Goal: Transaction & Acquisition: Purchase product/service

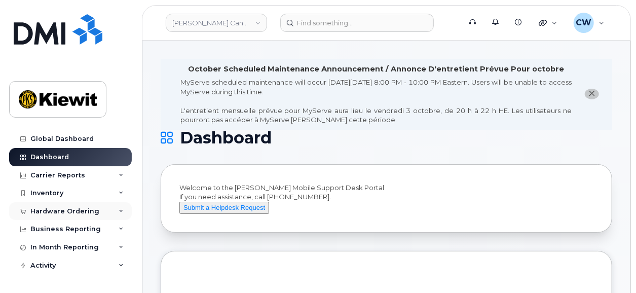
click at [70, 213] on div "Hardware Ordering" at bounding box center [64, 211] width 69 height 8
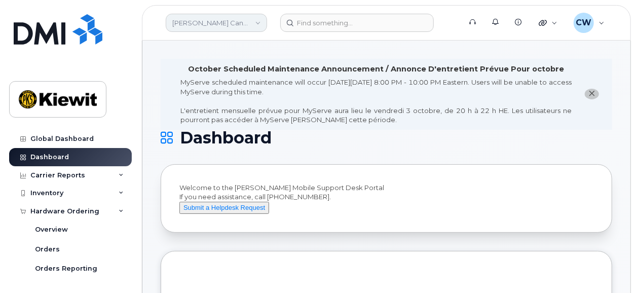
click at [237, 19] on link "Kiewit Canada Inc" at bounding box center [216, 23] width 101 height 18
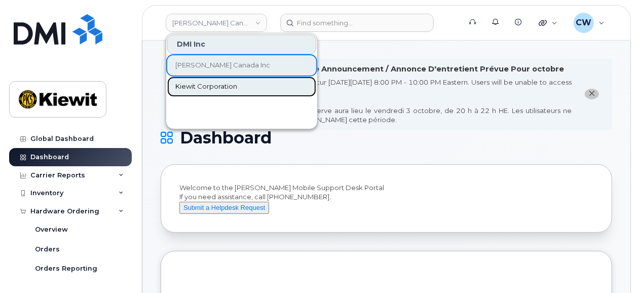
click at [214, 85] on span "Kiewit Corporation" at bounding box center [206, 87] width 62 height 10
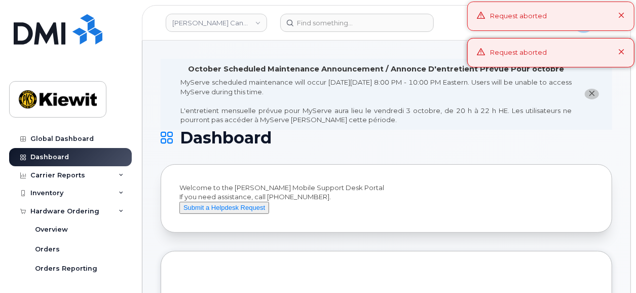
drag, startPoint x: 239, startPoint y: 58, endPoint x: 299, endPoint y: 62, distance: 59.9
click at [620, 49] on icon at bounding box center [622, 52] width 7 height 7
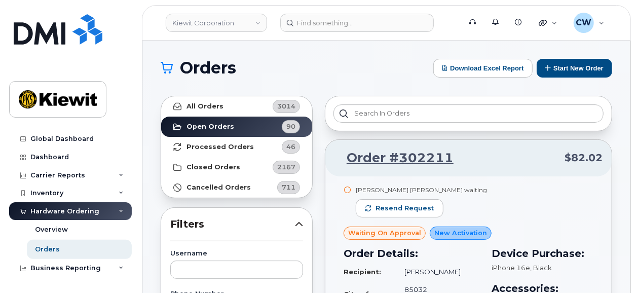
click at [272, 64] on h1 "Orders" at bounding box center [295, 68] width 268 height 16
click at [576, 64] on button "Start New Order" at bounding box center [575, 68] width 76 height 19
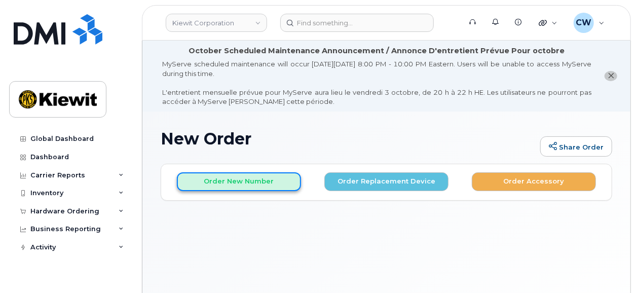
click at [197, 182] on button "Order New Number" at bounding box center [239, 181] width 124 height 19
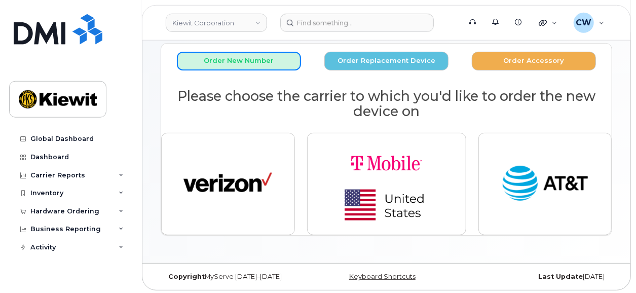
scroll to position [122, 0]
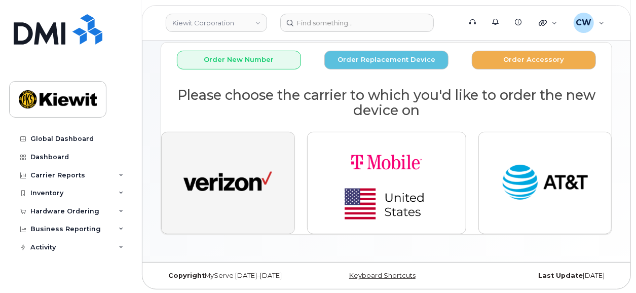
click at [233, 187] on img "button" at bounding box center [228, 183] width 89 height 46
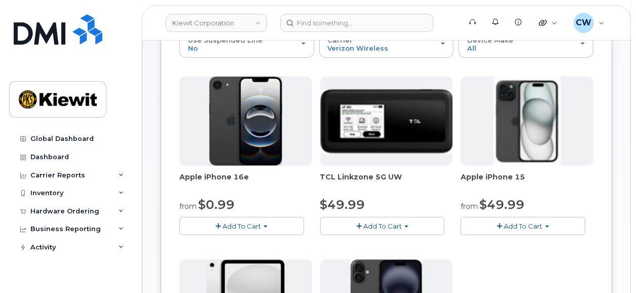
scroll to position [192, 0]
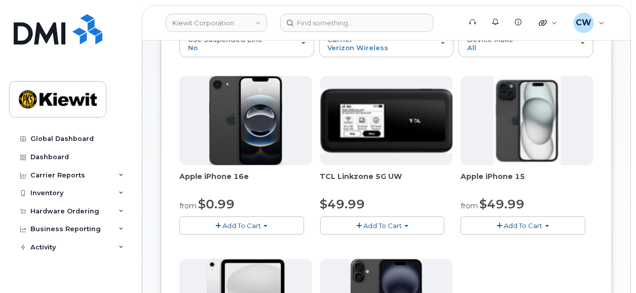
click at [229, 222] on span "Add To Cart" at bounding box center [242, 226] width 39 height 8
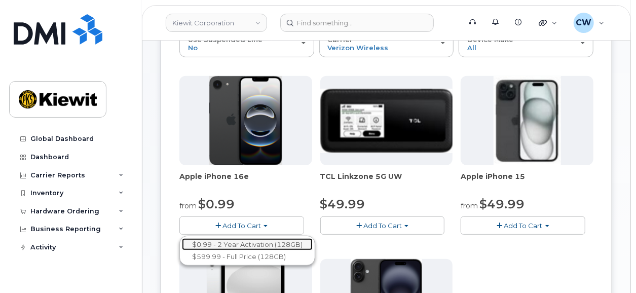
click at [234, 243] on link "$0.99 - 2 Year Activation (128GB)" at bounding box center [247, 244] width 131 height 13
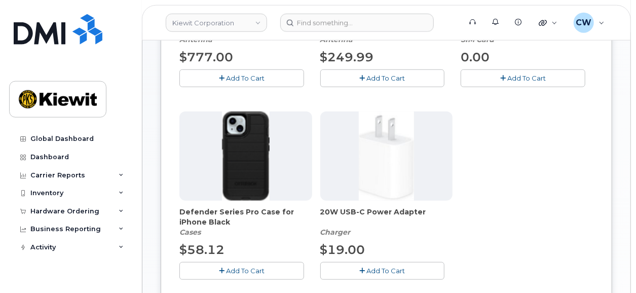
scroll to position [403, 0]
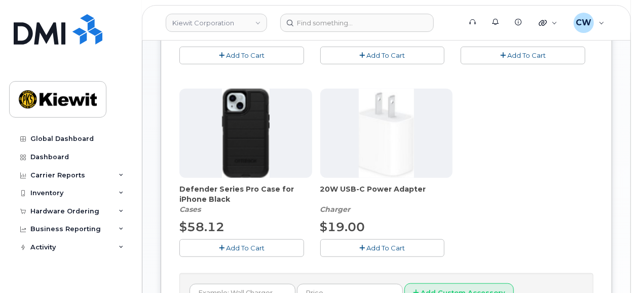
click at [226, 243] on button "Add To Cart" at bounding box center [242, 248] width 125 height 18
click at [362, 247] on icon "button" at bounding box center [363, 248] width 6 height 7
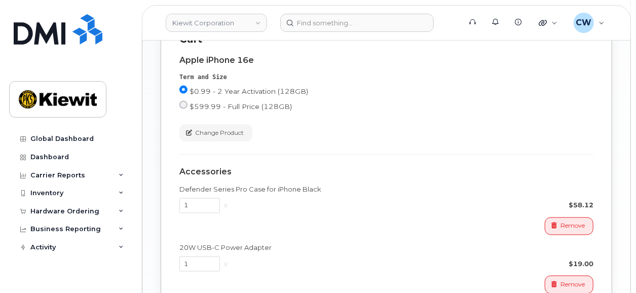
scroll to position [885, 0]
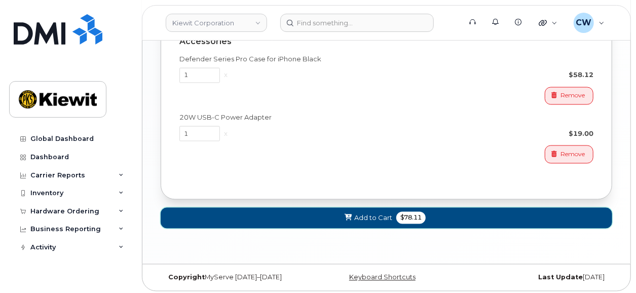
click at [343, 216] on button "Add to Cart $78.11" at bounding box center [387, 218] width 452 height 21
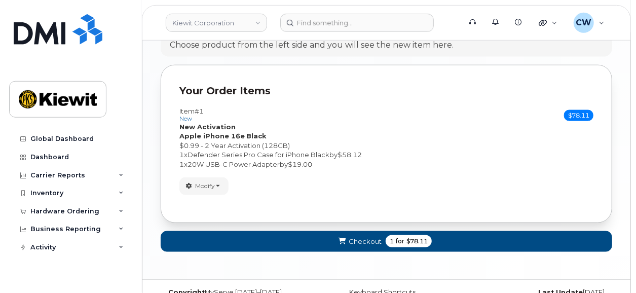
scroll to position [683, 0]
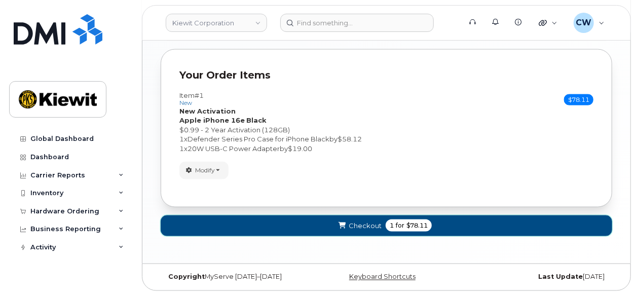
click at [387, 222] on span "1 for $78.11" at bounding box center [409, 226] width 46 height 12
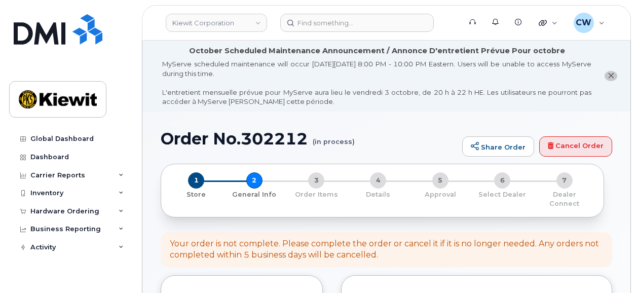
select select
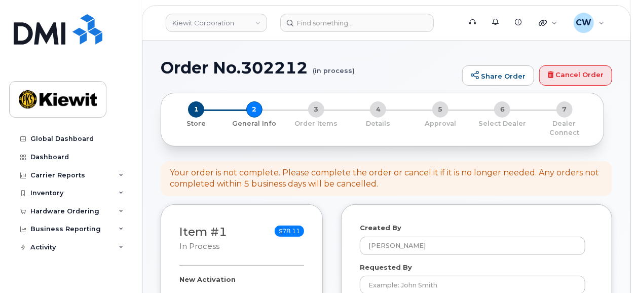
scroll to position [140, 0]
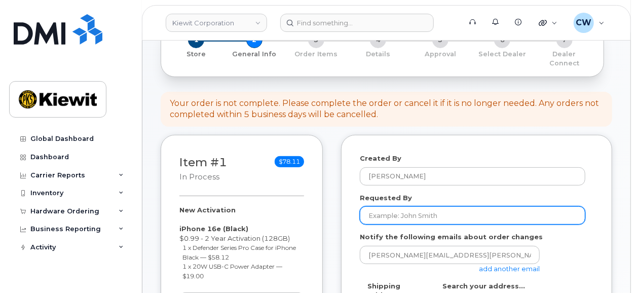
click at [390, 206] on input "Requested By" at bounding box center [473, 215] width 226 height 18
paste input "George.Norton"
click at [395, 206] on input "George.Norton" at bounding box center [473, 215] width 226 height 18
type input "George Norton"
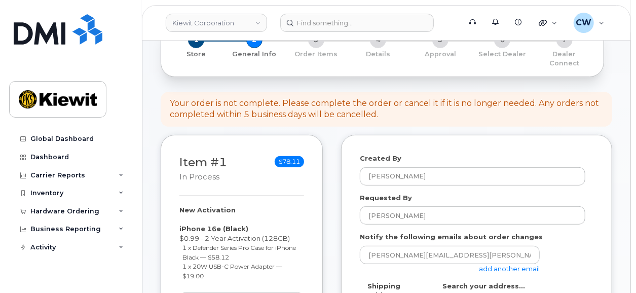
click at [510, 265] on link "add another email" at bounding box center [509, 269] width 61 height 8
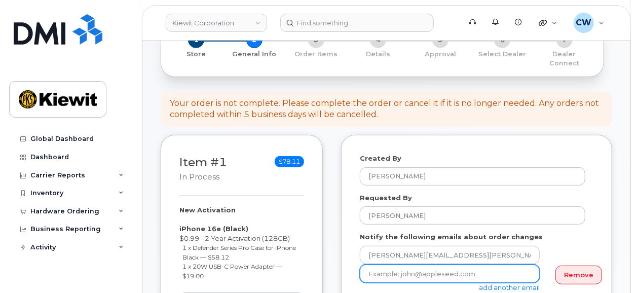
click at [382, 265] on input "email" at bounding box center [450, 274] width 180 height 18
paste input "Taylor.Blagdon"
type input "Taylor.Blagdon@kiewit.com"
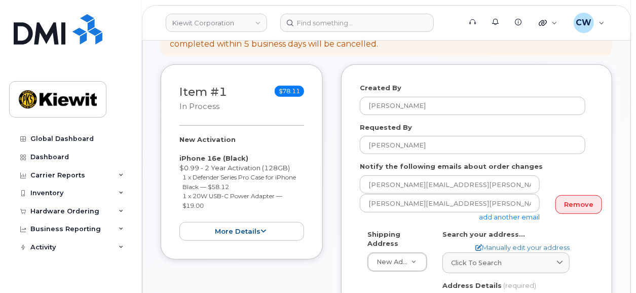
scroll to position [281, 0]
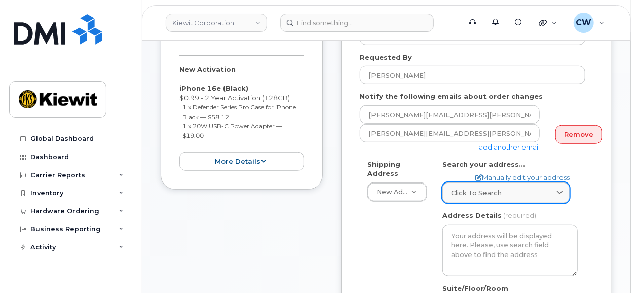
click at [481, 188] on span "Click to search" at bounding box center [476, 193] width 51 height 10
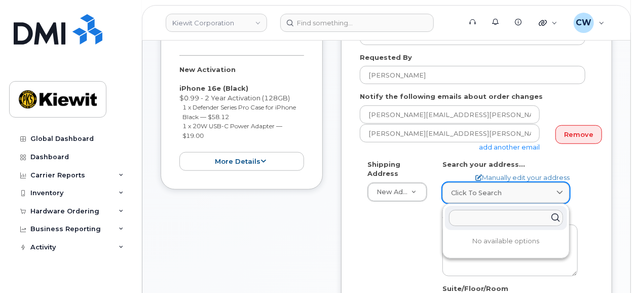
paste input "8900 Renner Blvd, Lenexa, KS 66209"
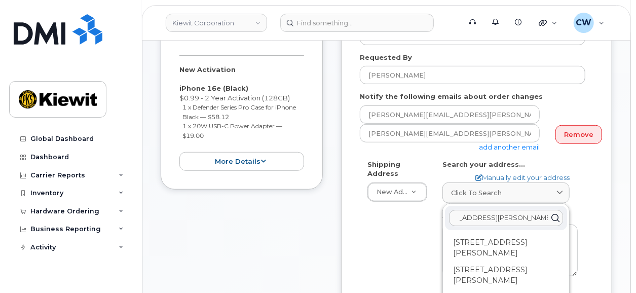
type input "8900 Renner Blvd, Lenexa, KS 66209"
click at [401, 222] on div "Shipping Address New Address New Address AB Search your address... Manually edi…" at bounding box center [473, 281] width 226 height 242
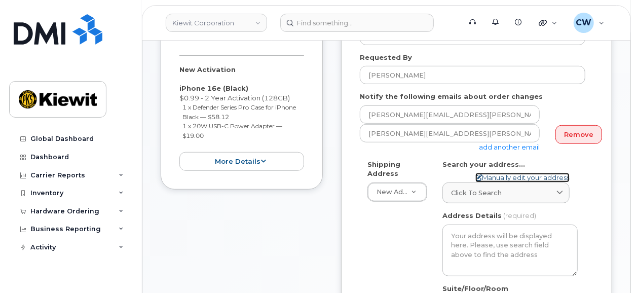
click at [499, 173] on link "Manually edit your address" at bounding box center [523, 178] width 94 height 10
select select
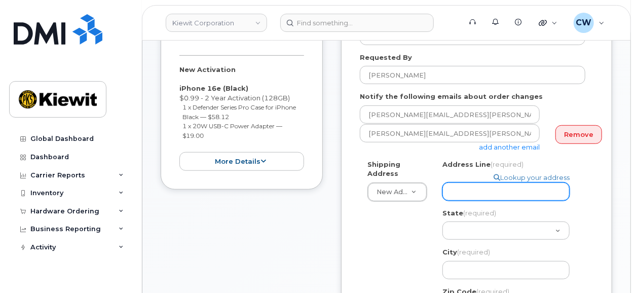
click at [474, 183] on input "Address Line (required)" at bounding box center [506, 192] width 127 height 18
select select
type input "8"
select select
type input "89"
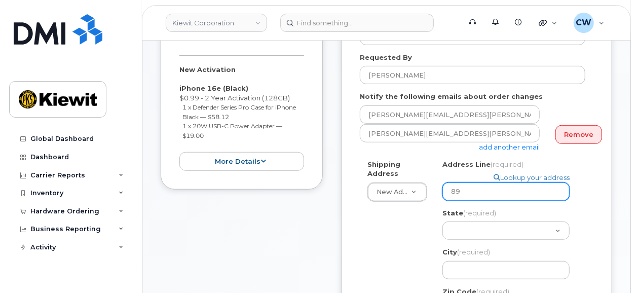
select select
type input "890"
select select
type input "8900"
select select
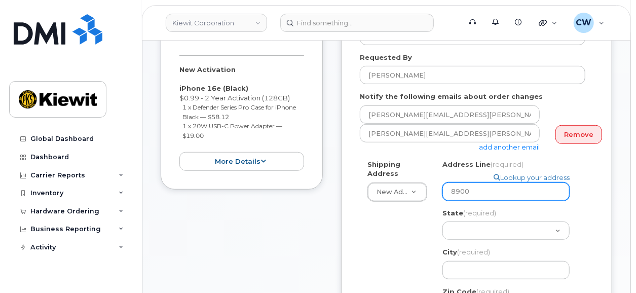
type input "8900 R"
select select
type input "8900 Re"
select select
type input "8900 Ren"
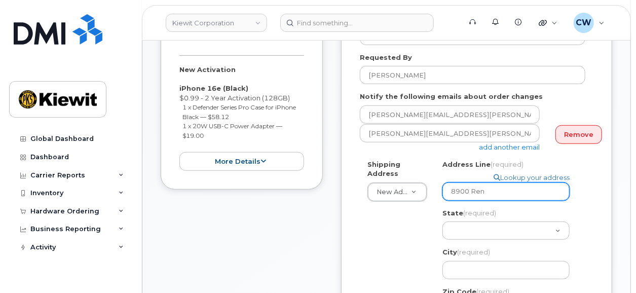
select select
type input "8900 Renn"
select select
type input "8900 Renne"
select select
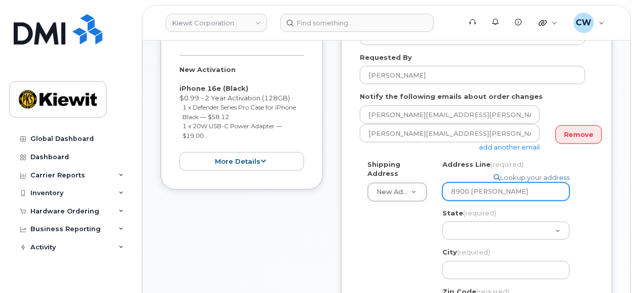
type input "8900 Renner"
select select
type input "8900 Renner B"
select select
type input "8900 Renner Bl"
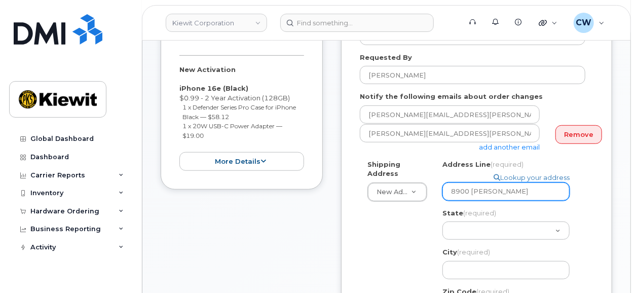
select select
type input "8900 Renner Blv"
select select
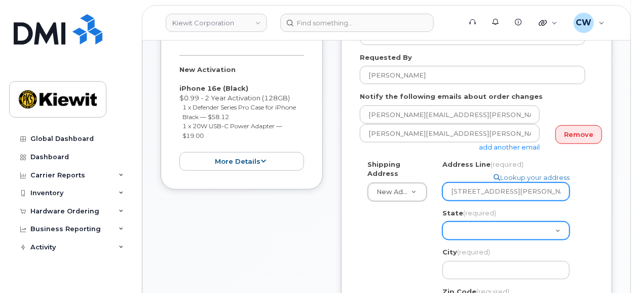
type input "8900 Renner Blvd"
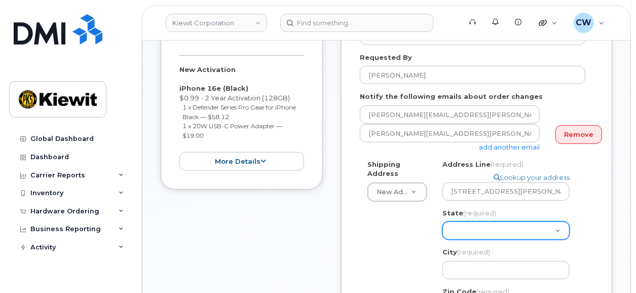
click at [443, 222] on select "Alabama Alaska American Samoa Arizona Arkansas California Colorado Connecticut …" at bounding box center [506, 231] width 127 height 18
select select "KS"
click option "Kansas" at bounding box center [0, 0] width 0 height 0
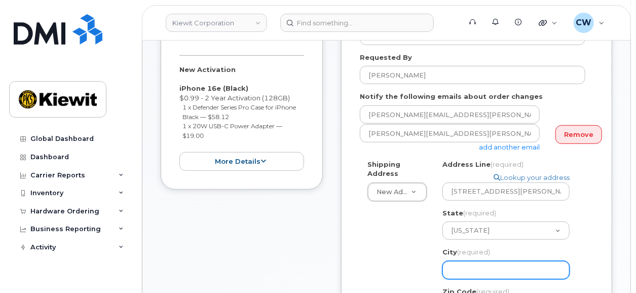
click at [463, 261] on input "City (required)" at bounding box center [506, 270] width 127 height 18
select select
type input "L"
select select
type input "Le"
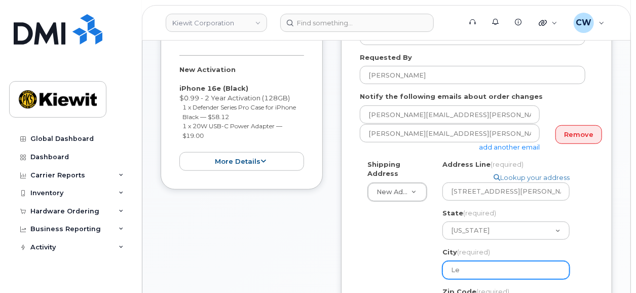
select select
type input "Len"
select select
type input "Lene"
select select
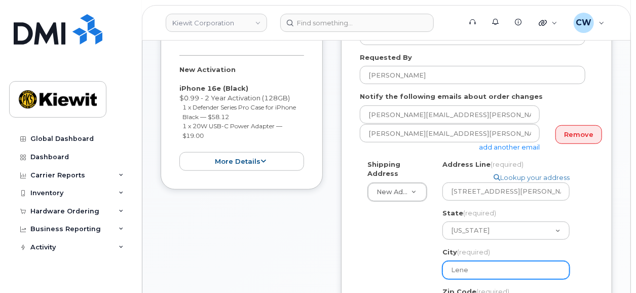
type input "Lenex"
select select
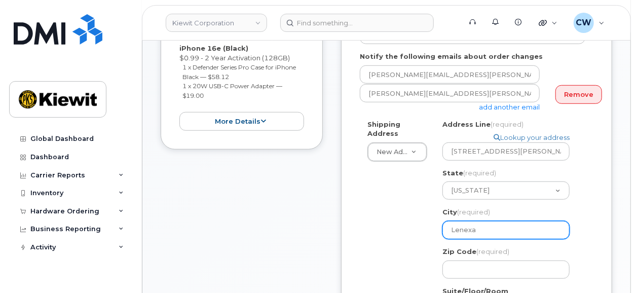
scroll to position [351, 0]
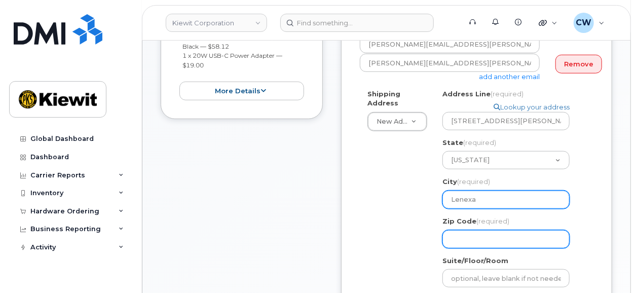
type input "Lenexa"
click at [467, 230] on input "Zip Code (required)" at bounding box center [506, 239] width 127 height 18
select select
type input "6"
select select
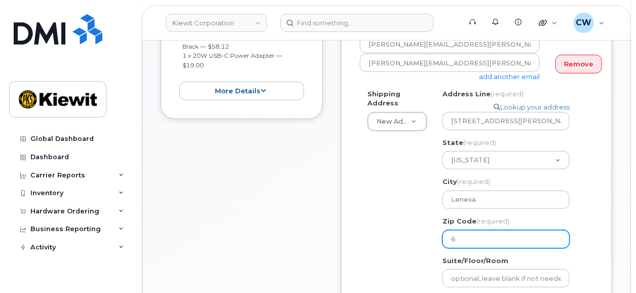
type input "66"
select select
type input "662"
select select
type input "6620"
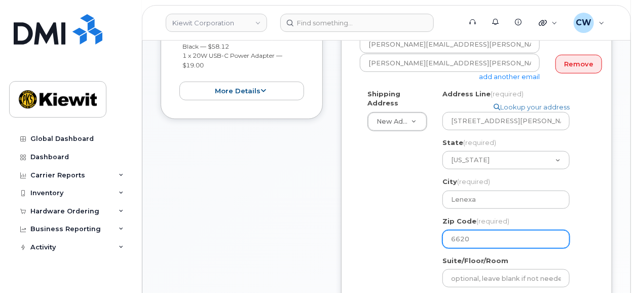
select select
type input "66209"
click at [391, 242] on div "Shipping Address New Address New Address KS Lenexa Search your address... Manua…" at bounding box center [473, 231] width 226 height 285
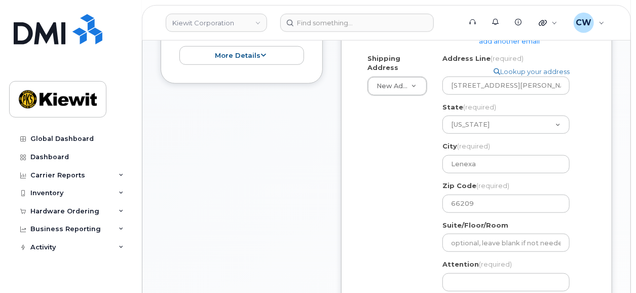
scroll to position [422, 0]
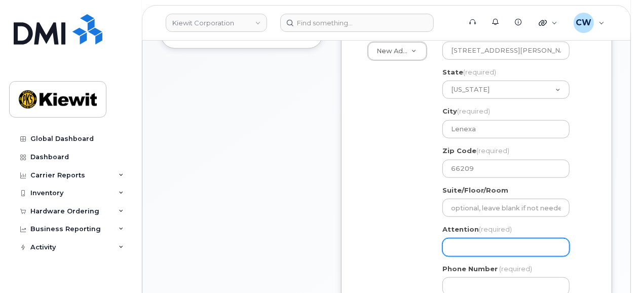
click at [461, 242] on input "Attention (required)" at bounding box center [506, 247] width 127 height 18
select select
type input "G"
select select
type input "Ge"
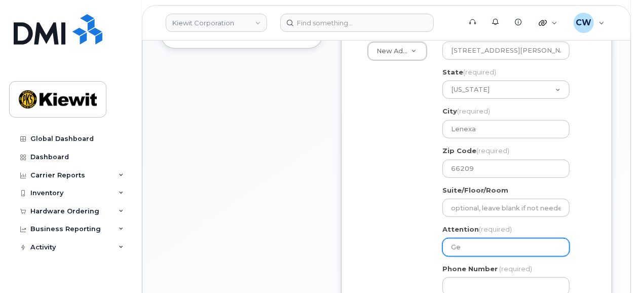
select select
type input "Geo"
select select
type input "Geor"
select select
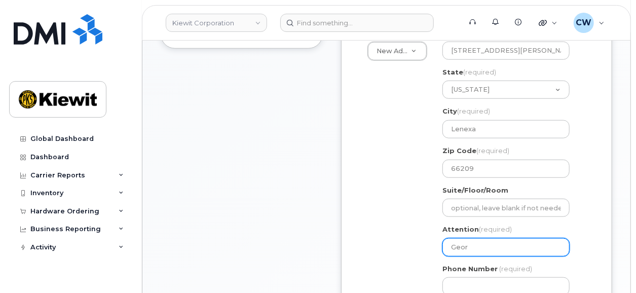
type input "Georg"
select select
type input "George"
select select
type input "George N"
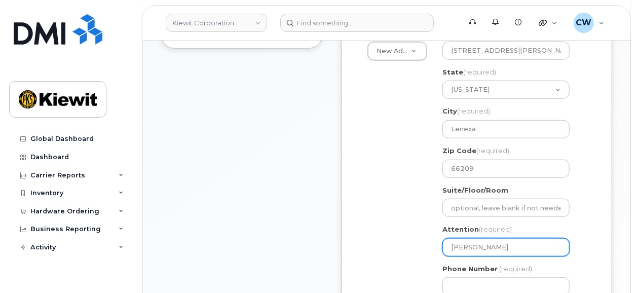
select select
type input "George No"
select select
type input "George Nor"
select select
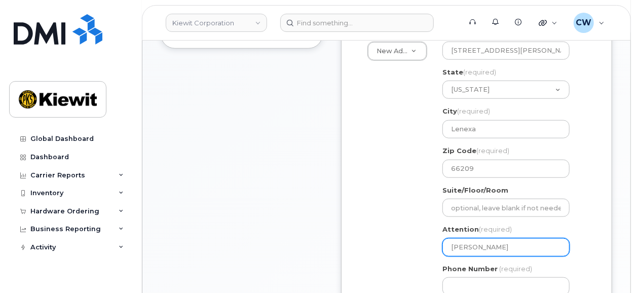
type input "George Nort"
select select
type input "George Norto"
select select
type input "[PERSON_NAME]"
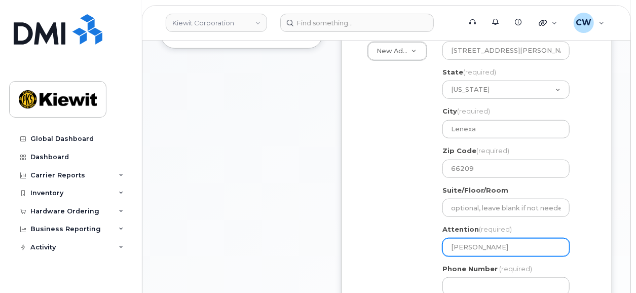
select select
type input "George Norton J"
select select
type input "George Norton Ju"
select select
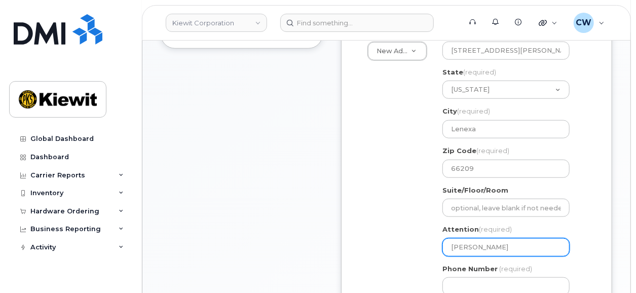
type input "George Norton Jus"
select select
type input "George Norton Just"
select select
type input "George Norton Justi"
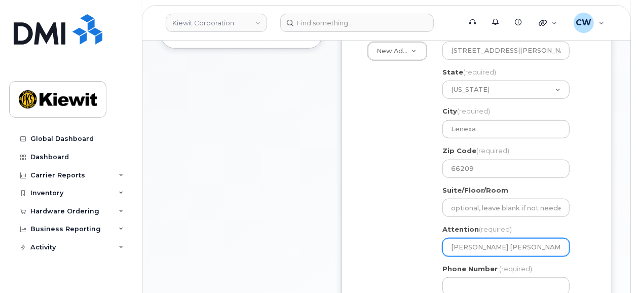
select select
type input "George Norton Justin"
select select
type input "George Norton Justin G"
select select
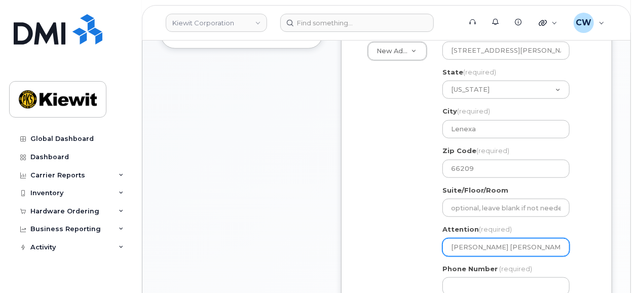
type input "George Norton Justin Gi"
select select
type input "George Norton Justin Gib"
select select
type input "George Norton Justin Gibs"
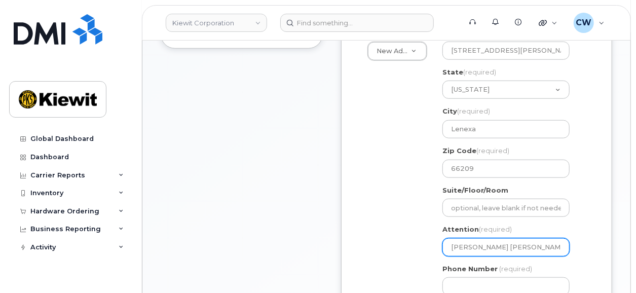
select select
type input "George Norton Justin Gibso"
select select
type input "George Norton Justin Gibson"
click at [500, 238] on input "George Norton Justin Gibson" at bounding box center [506, 247] width 127 height 18
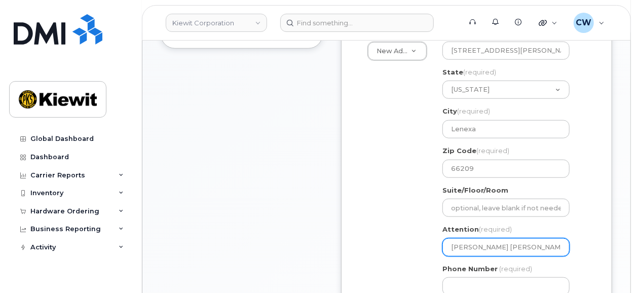
select select
type input "George Norton Justin Gibson"
select select
type input "George Norton a Justin Gibson"
select select
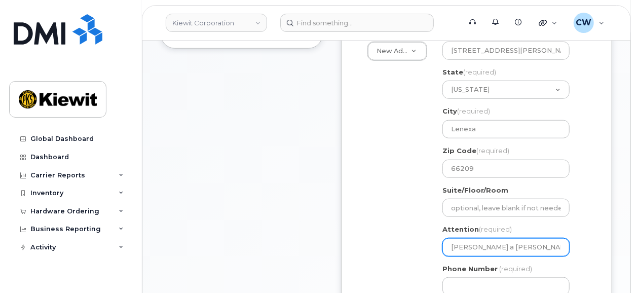
type input "George Norton an Justin Gibson"
select select
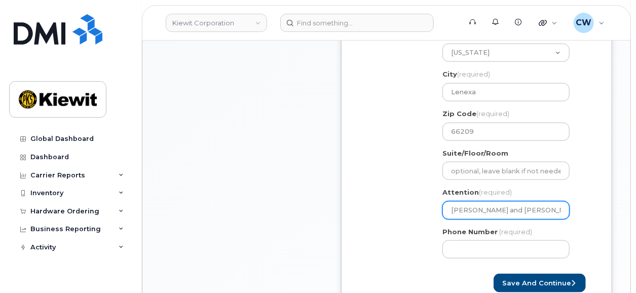
scroll to position [492, 0]
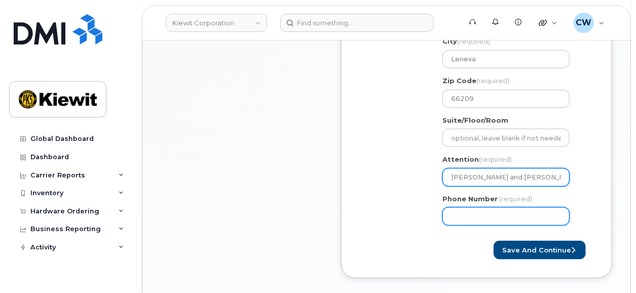
type input "[PERSON_NAME] and [PERSON_NAME]"
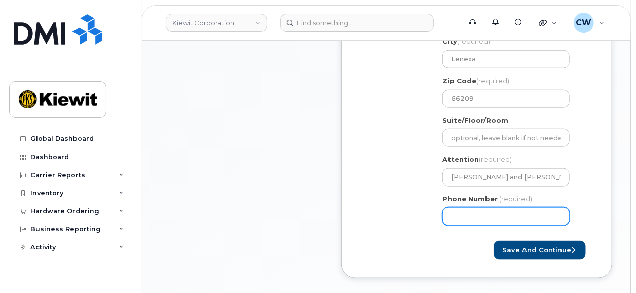
click at [456, 207] on input "Phone Number" at bounding box center [506, 216] width 127 height 18
type input "877772770"
select select
type input "8777727707"
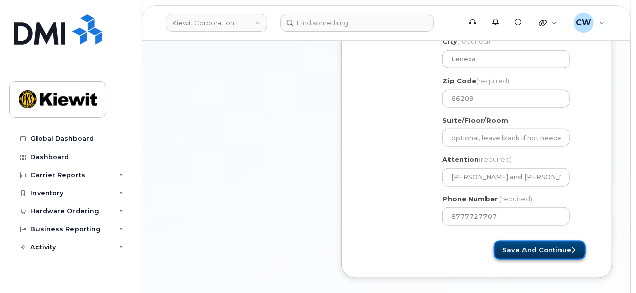
click at [517, 241] on button "Save and Continue" at bounding box center [540, 250] width 92 height 19
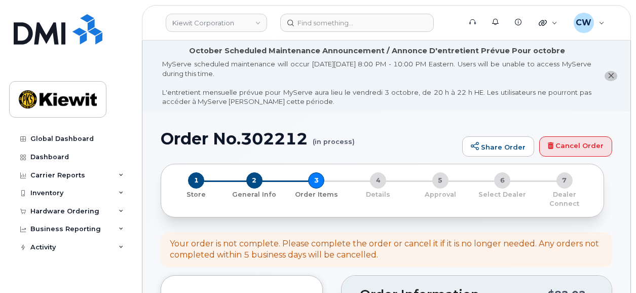
select select
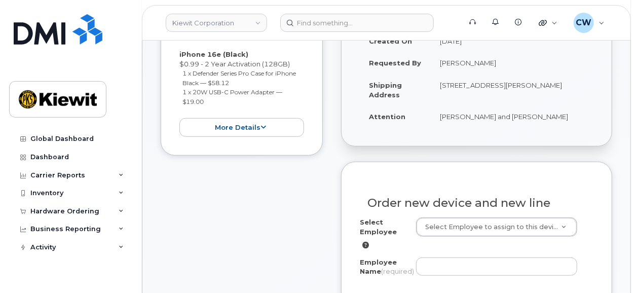
scroll to position [351, 0]
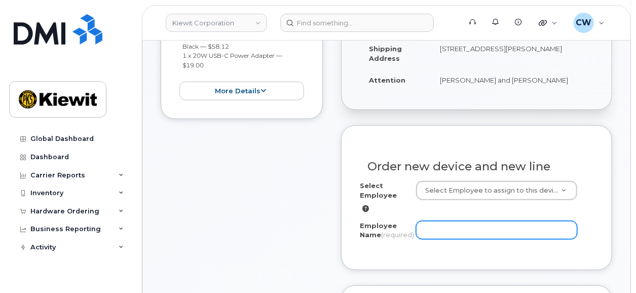
click at [426, 221] on input "Employee Name (required)" at bounding box center [496, 230] width 161 height 18
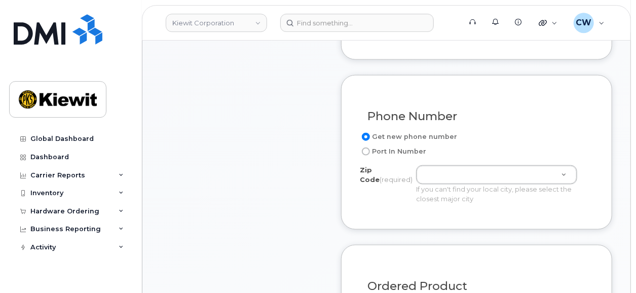
scroll to position [562, 0]
type input "[PERSON_NAME]"
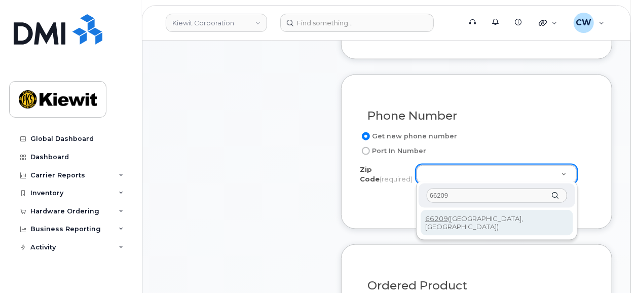
type input "66209"
type input "66209 ([GEOGRAPHIC_DATA], [GEOGRAPHIC_DATA])"
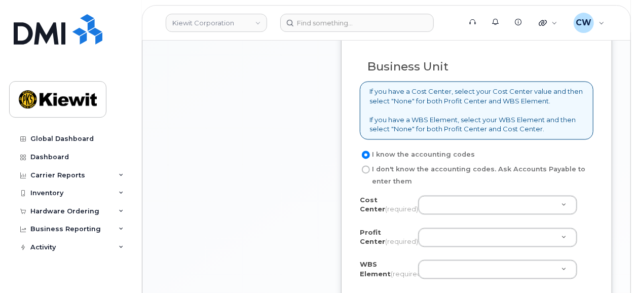
scroll to position [914, 0]
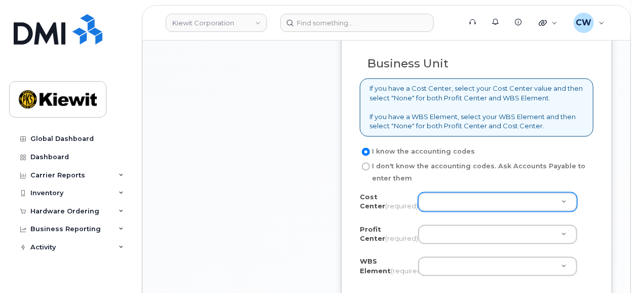
click at [463, 197] on body "[PERSON_NAME] Corporation Support Alerts Knowledge Base Quicklinks Suspend / Ca…" at bounding box center [318, 42] width 636 height 1913
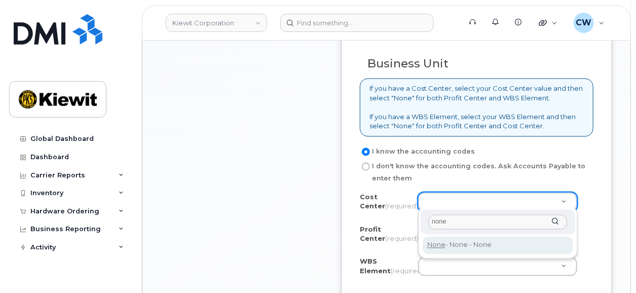
type input "none"
type input "None"
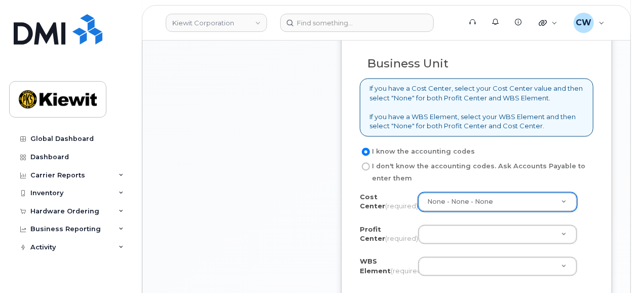
click at [434, 233] on body "[PERSON_NAME] Corporation Support Alerts Knowledge Base Quicklinks Suspend / Ca…" at bounding box center [318, 42] width 636 height 1913
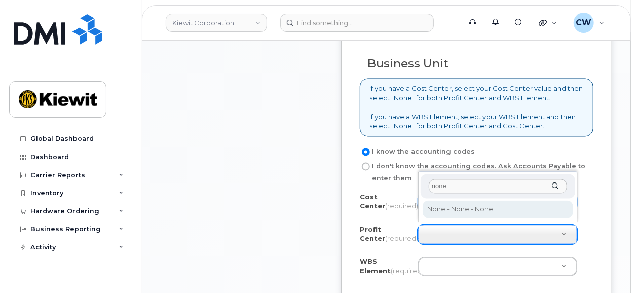
type input "none"
select select "None"
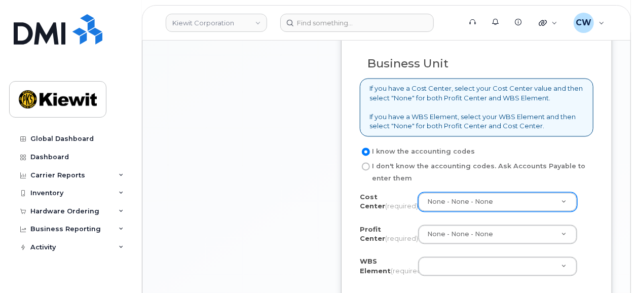
click at [449, 263] on body "[PERSON_NAME] Corporation Support Alerts Knowledge Base Quicklinks Suspend / Ca…" at bounding box center [318, 42] width 636 height 1913
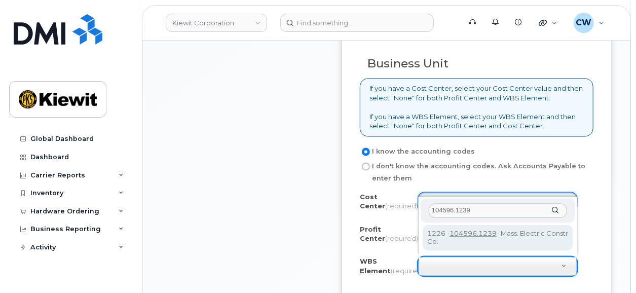
type input "104596.1239"
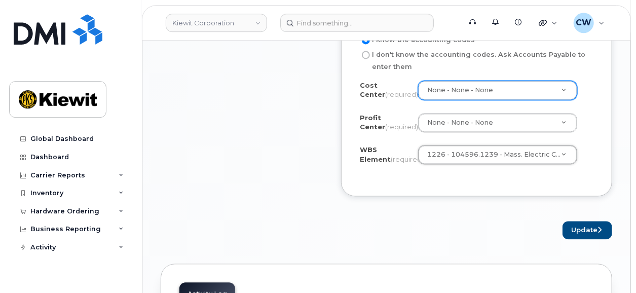
scroll to position [1055, 0]
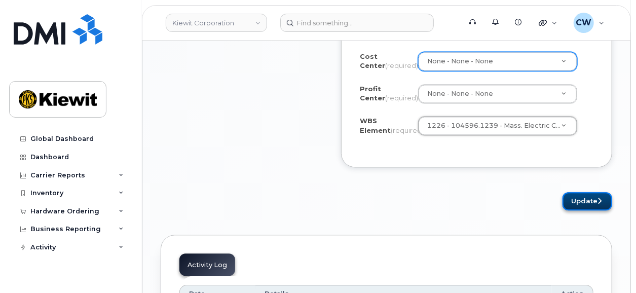
click at [574, 192] on button "Update" at bounding box center [588, 201] width 50 height 19
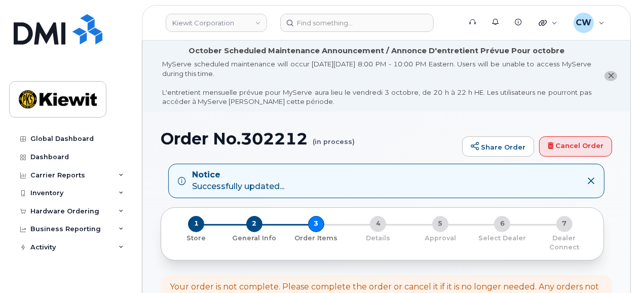
scroll to position [70, 0]
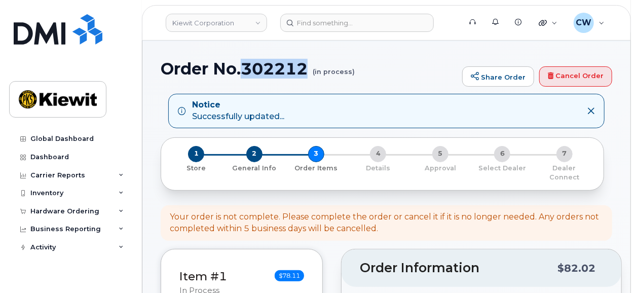
drag, startPoint x: 311, startPoint y: 69, endPoint x: 245, endPoint y: 68, distance: 65.4
click at [245, 68] on h1 "Order No.302212 (in process)" at bounding box center [309, 69] width 297 height 18
copy h1 "302212"
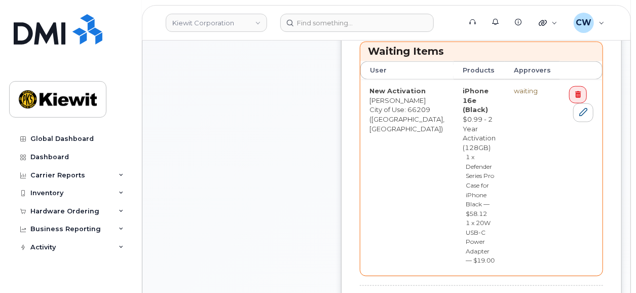
scroll to position [562, 0]
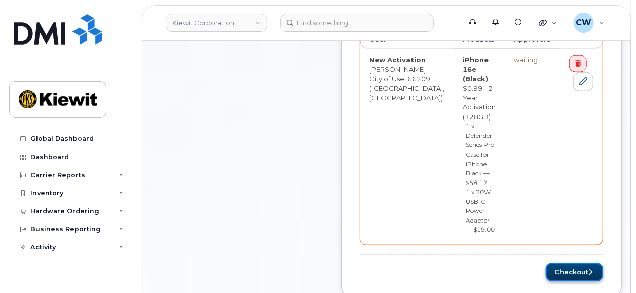
click at [558, 263] on button "Checkout" at bounding box center [574, 272] width 57 height 19
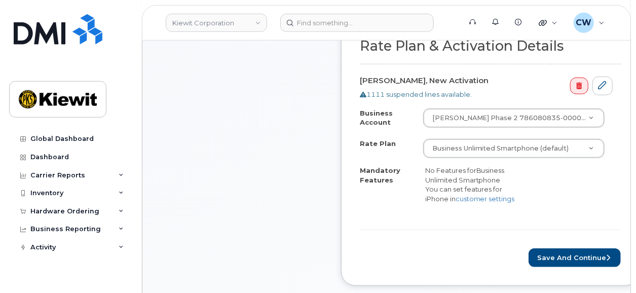
scroll to position [422, 0]
click at [529, 254] on button "Save and Continue" at bounding box center [575, 258] width 92 height 19
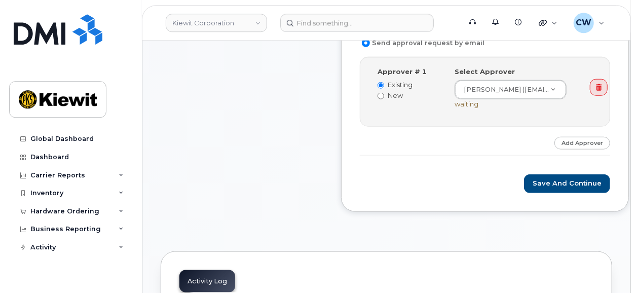
scroll to position [492, 0]
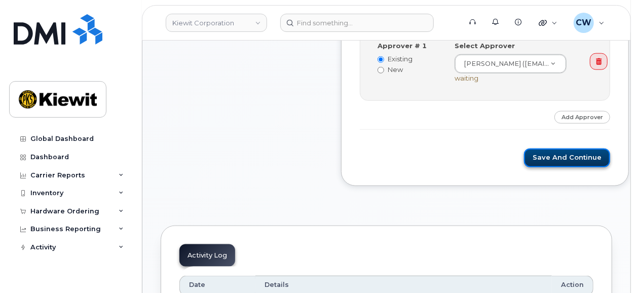
click at [537, 149] on button "Save and Continue" at bounding box center [567, 158] width 86 height 19
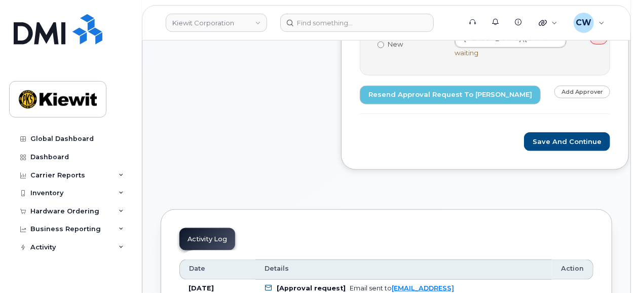
scroll to position [562, 0]
